Goal: Transaction & Acquisition: Purchase product/service

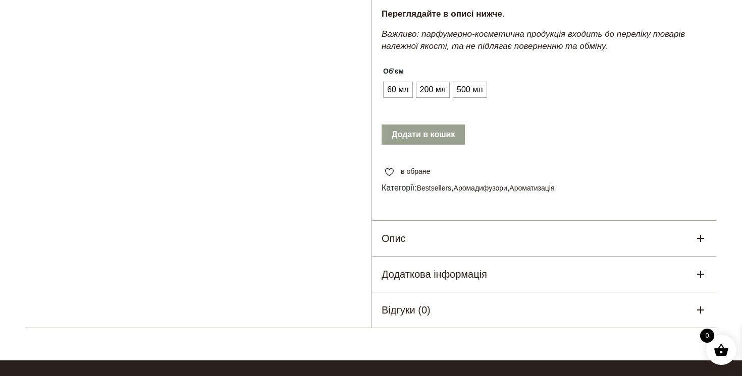
scroll to position [341, 0]
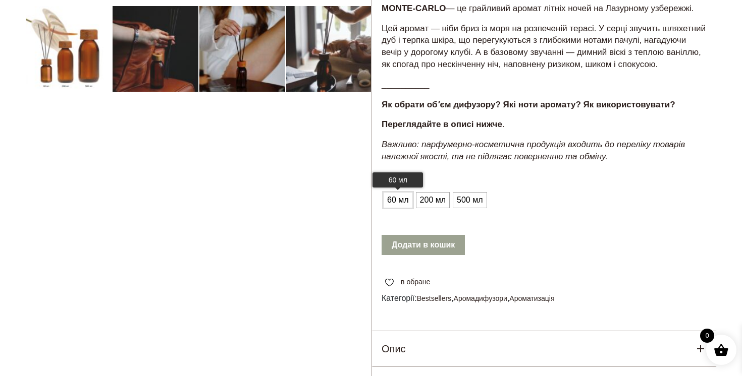
click at [401, 208] on span "60 мл" at bounding box center [397, 200] width 27 height 16
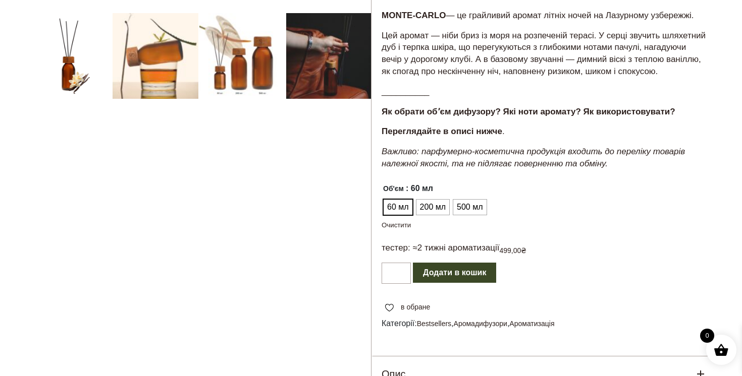
scroll to position [303, 0]
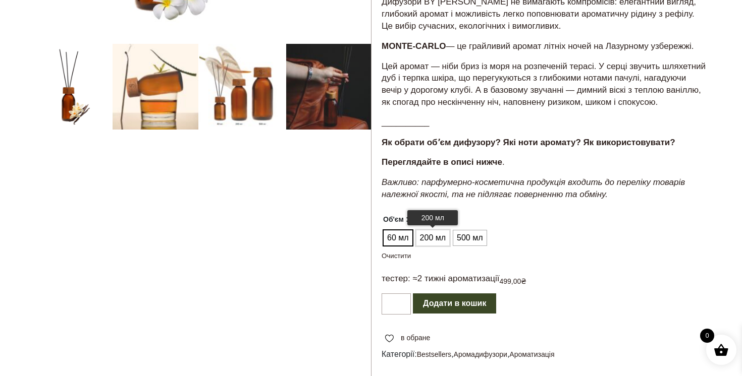
click at [444, 246] on span "200 мл" at bounding box center [432, 238] width 31 height 16
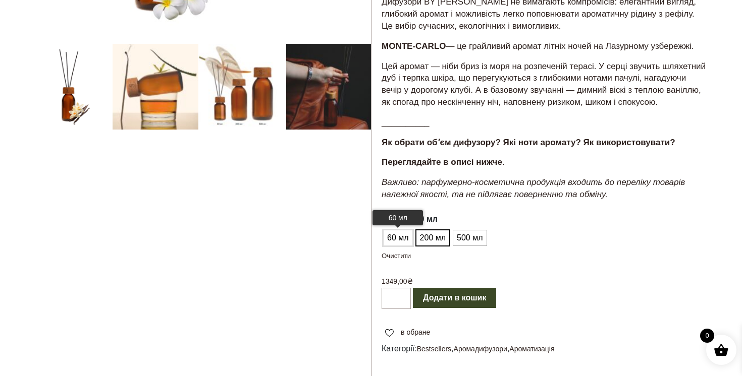
click at [400, 246] on span "60 мл" at bounding box center [397, 238] width 27 height 16
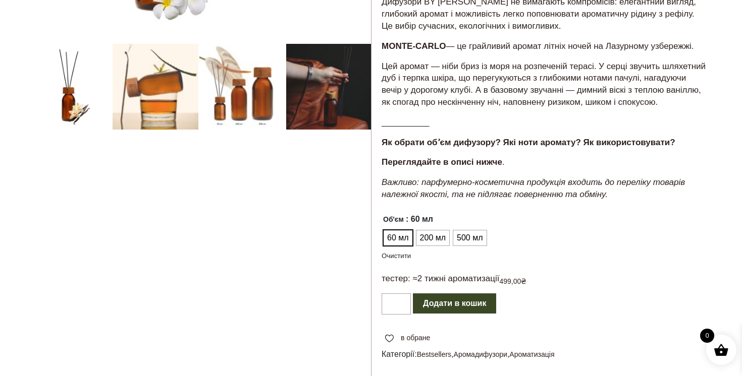
click at [400, 285] on p "тестер: ≈2 тижні ароматизації" at bounding box center [440, 279] width 118 height 12
click at [429, 246] on span "200 мл" at bounding box center [432, 238] width 31 height 16
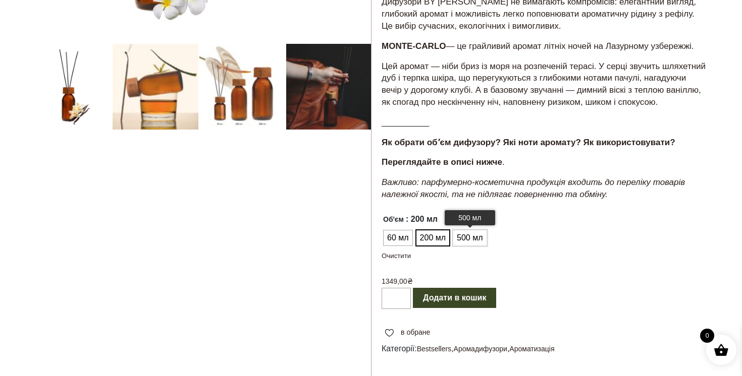
click at [464, 246] on span "500 мл" at bounding box center [469, 238] width 31 height 16
click at [425, 246] on span "200 мл" at bounding box center [432, 238] width 31 height 16
click at [396, 246] on span "60 мл" at bounding box center [397, 238] width 27 height 16
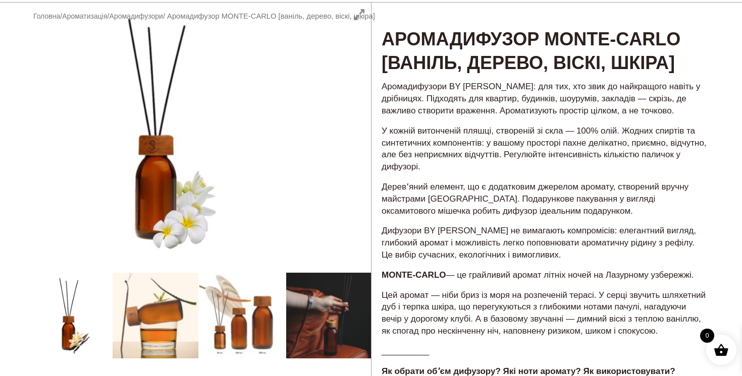
scroll to position [0, 0]
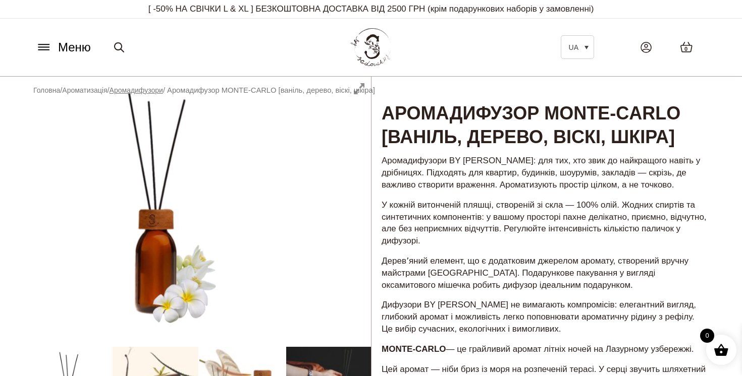
click at [161, 92] on link "Аромадифузори" at bounding box center [135, 90] width 53 height 8
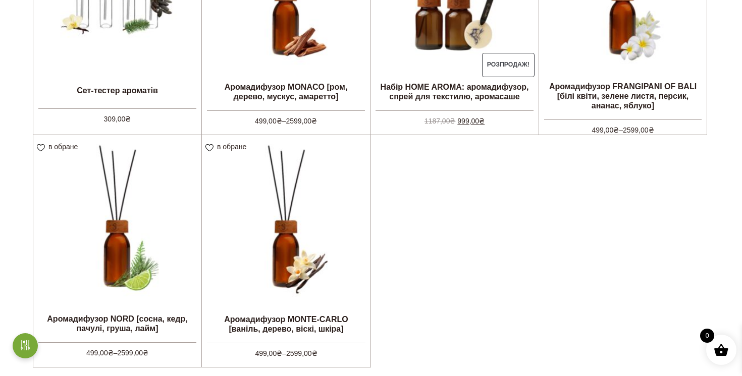
scroll to position [396, 0]
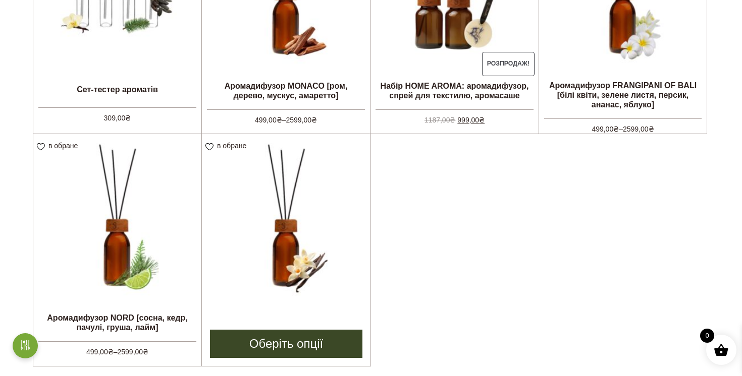
click at [313, 209] on img at bounding box center [286, 218] width 169 height 169
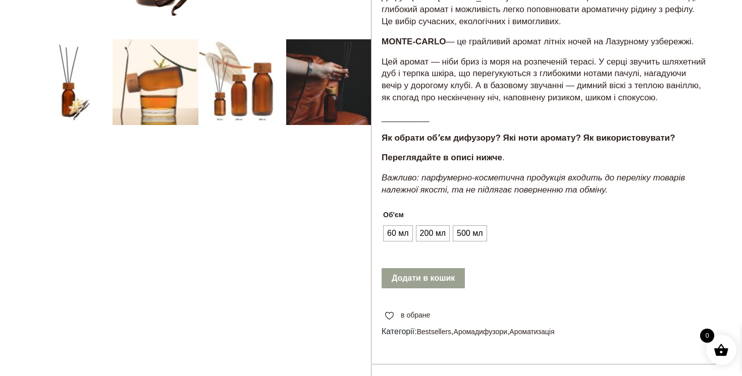
scroll to position [306, 0]
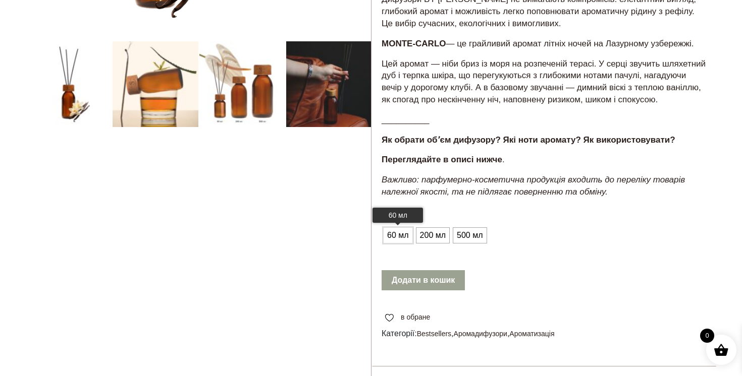
click at [404, 244] on span "60 мл" at bounding box center [397, 236] width 27 height 16
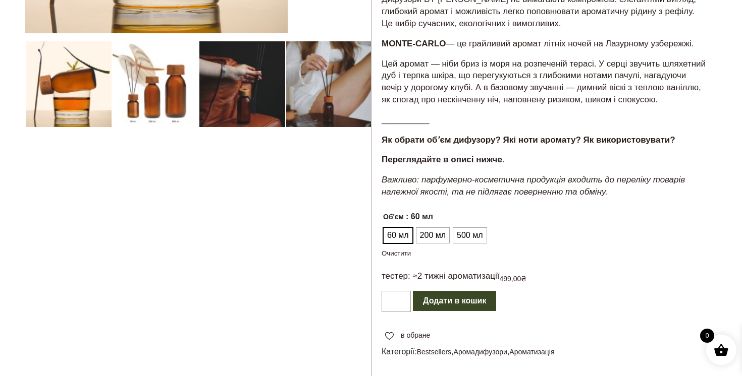
click at [508, 284] on span "499,00 ₴" at bounding box center [512, 277] width 27 height 11
click at [482, 308] on button "Додати в кошик" at bounding box center [454, 301] width 83 height 20
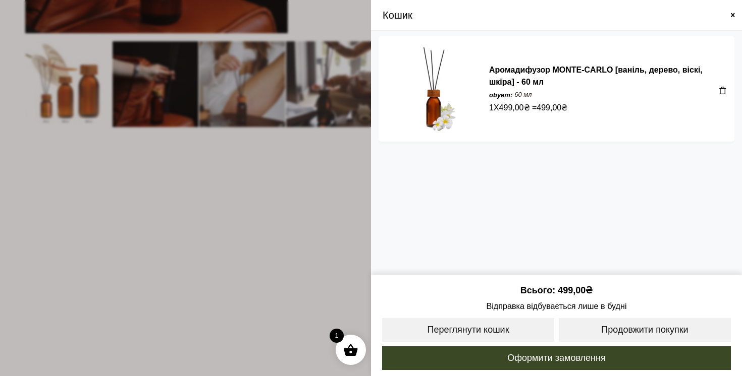
click at [288, 193] on span at bounding box center [371, 188] width 742 height 376
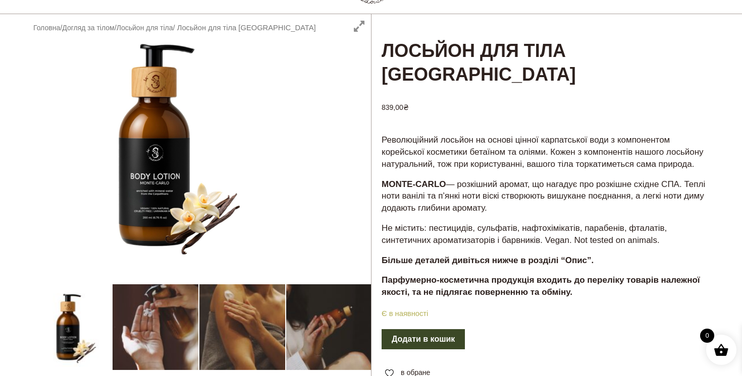
scroll to position [158, 0]
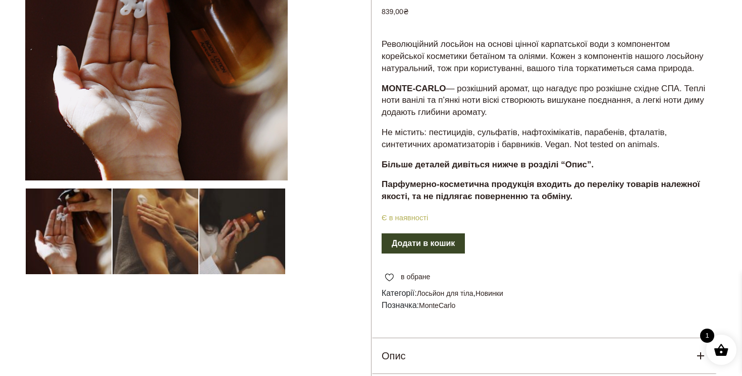
click at [406, 253] on button "Додати в кошик" at bounding box center [422, 244] width 83 height 20
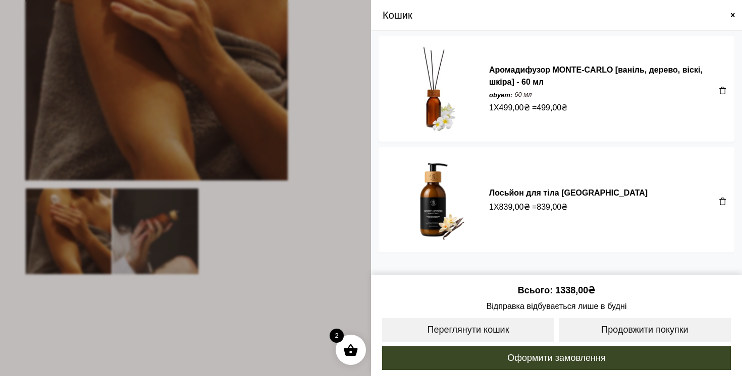
click at [313, 267] on span at bounding box center [371, 188] width 742 height 376
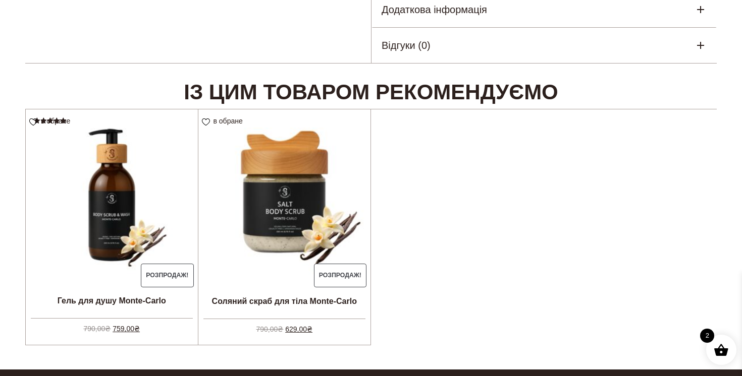
scroll to position [558, 0]
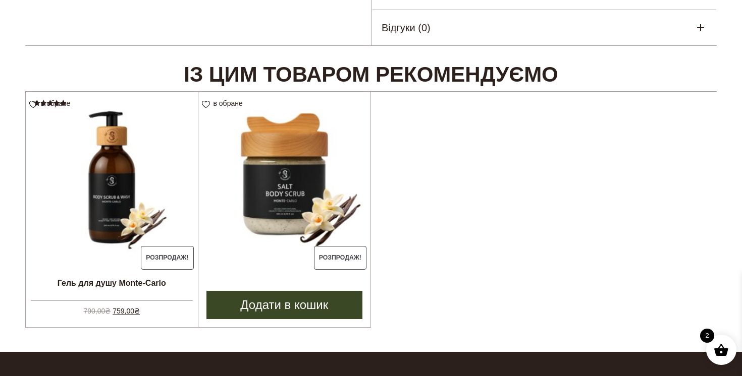
click at [315, 167] on img at bounding box center [284, 178] width 173 height 173
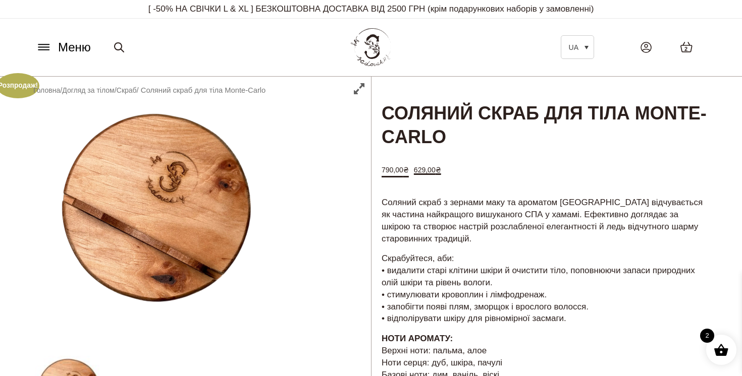
click at [687, 45] on span "2" at bounding box center [685, 49] width 3 height 9
